Goal: Task Accomplishment & Management: Manage account settings

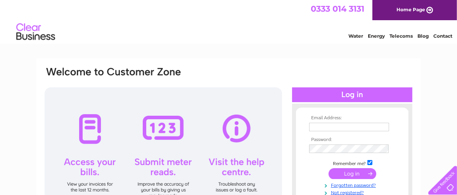
scroll to position [39, 0]
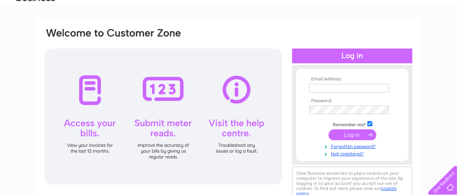
type input "[EMAIL_ADDRESS][DOMAIN_NAME]"
click at [342, 127] on td at bounding box center [352, 134] width 90 height 15
click at [346, 133] on input "submit" at bounding box center [353, 134] width 48 height 11
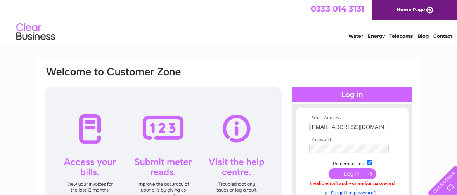
scroll to position [116, 0]
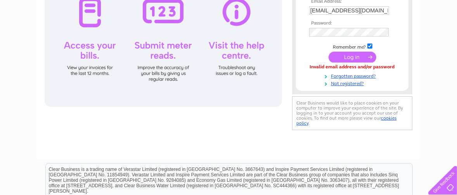
click at [358, 60] on input "submit" at bounding box center [353, 57] width 48 height 11
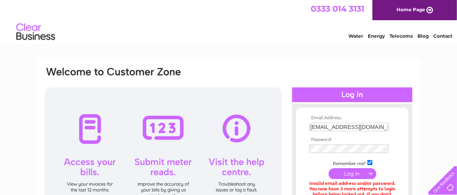
drag, startPoint x: 266, startPoint y: 124, endPoint x: 268, endPoint y: 127, distance: 4.0
click at [266, 124] on div at bounding box center [163, 155] width 237 height 136
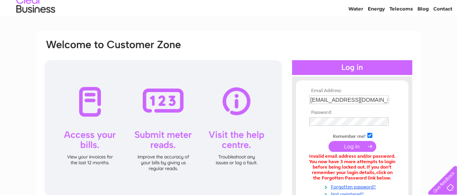
scroll to position [39, 0]
